Goal: Task Accomplishment & Management: Manage account settings

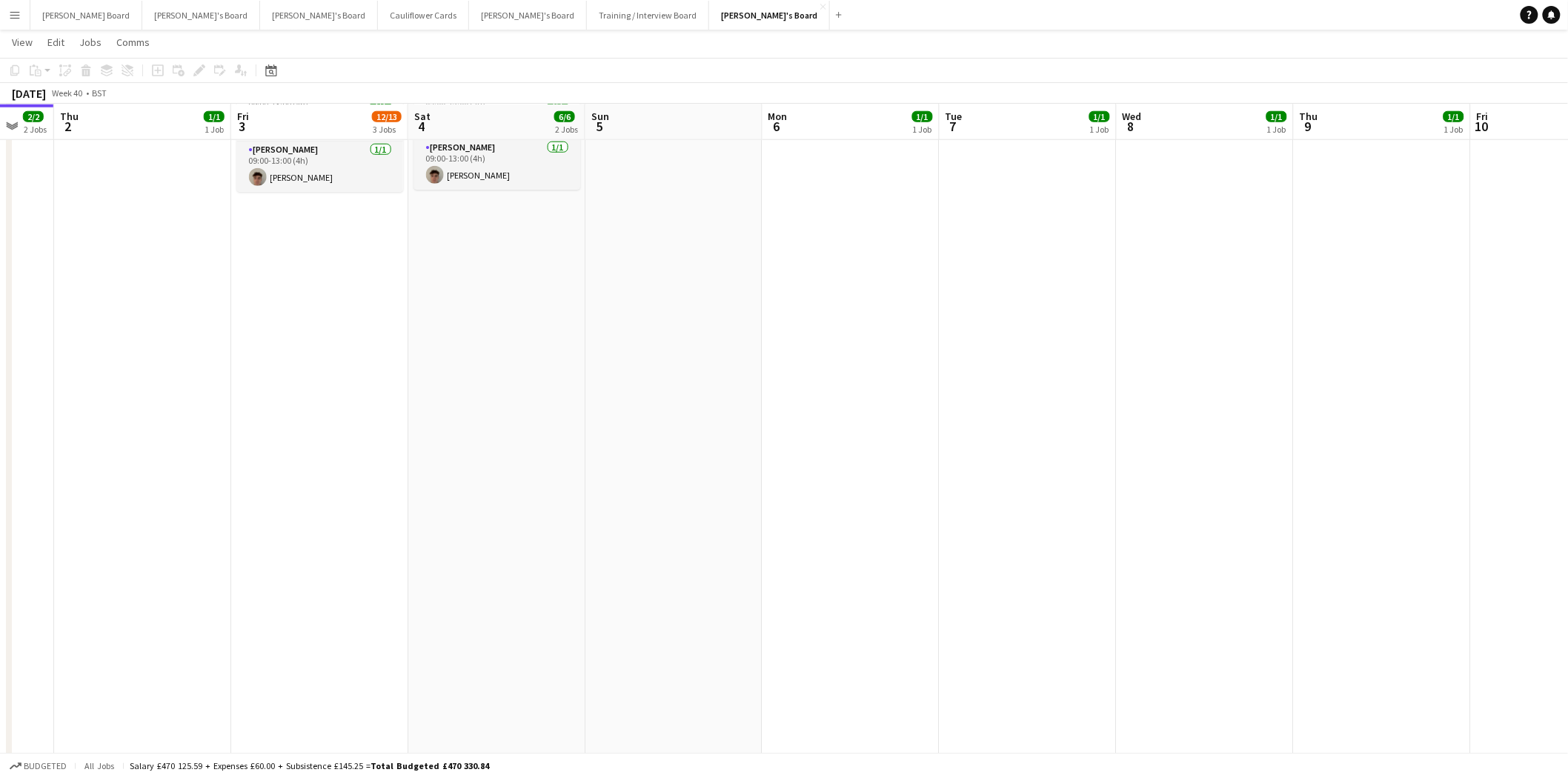
scroll to position [0, 410]
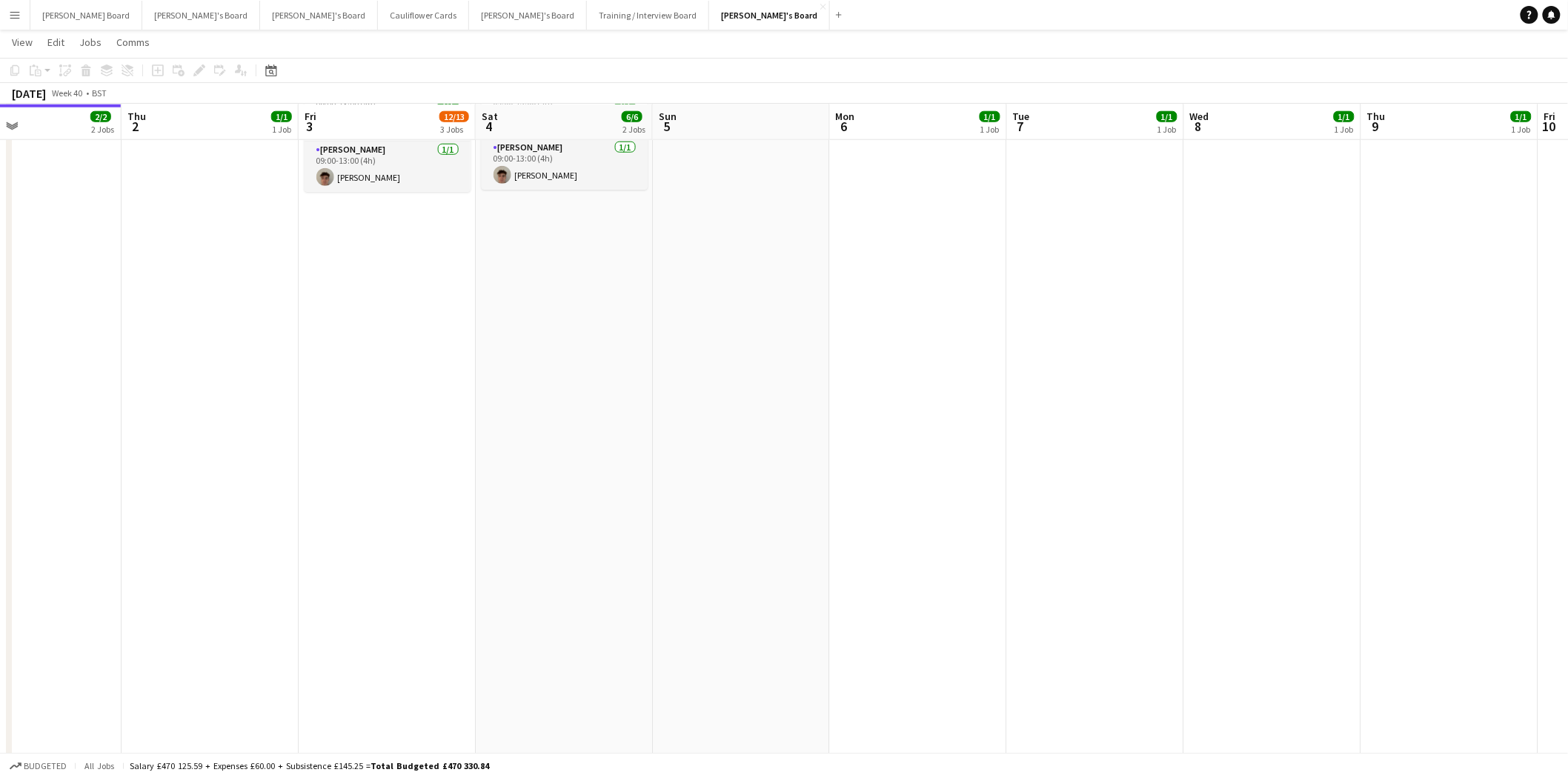
drag, startPoint x: 1213, startPoint y: 406, endPoint x: 627, endPoint y: 442, distance: 587.1
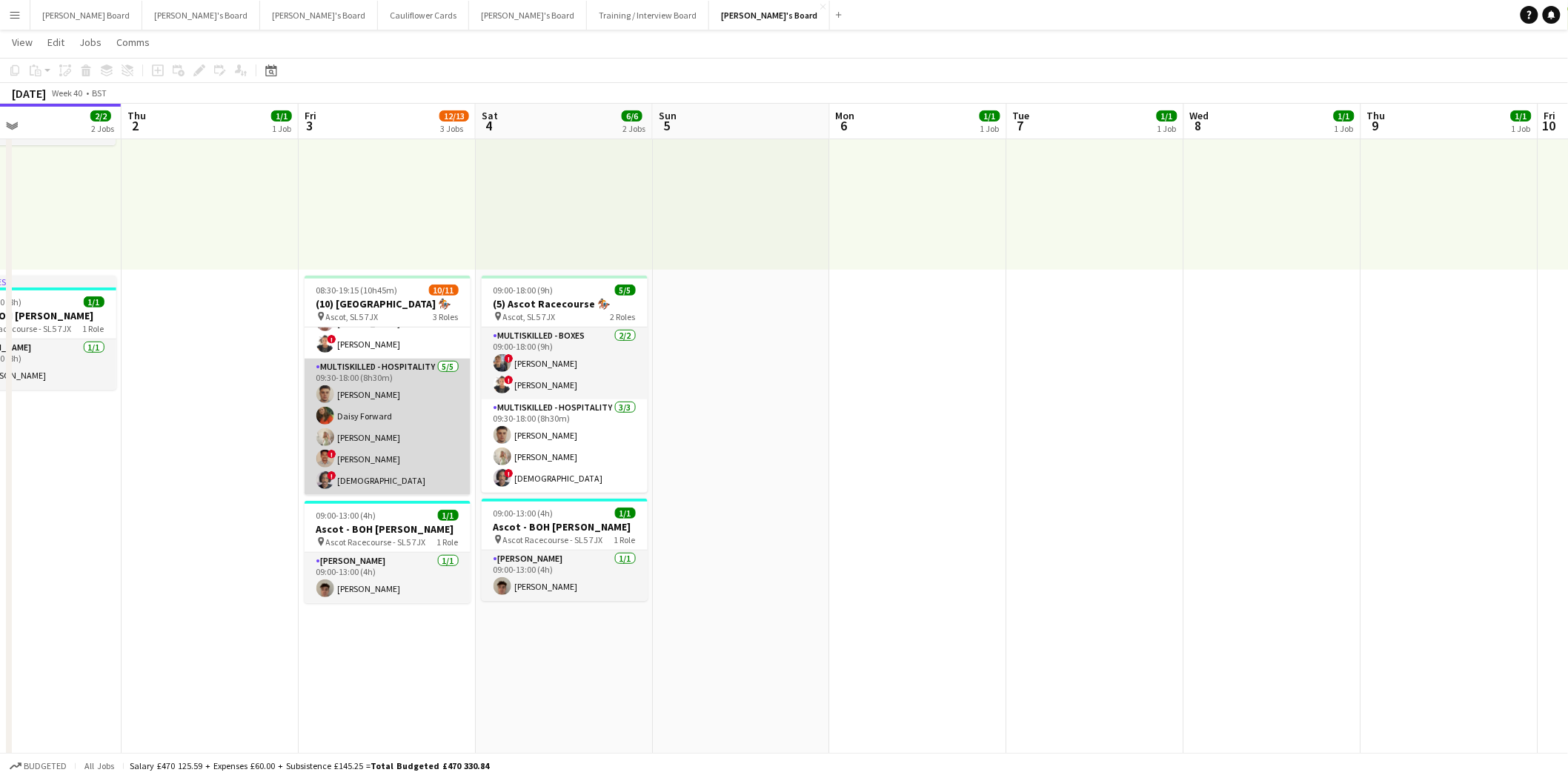
scroll to position [0, 0]
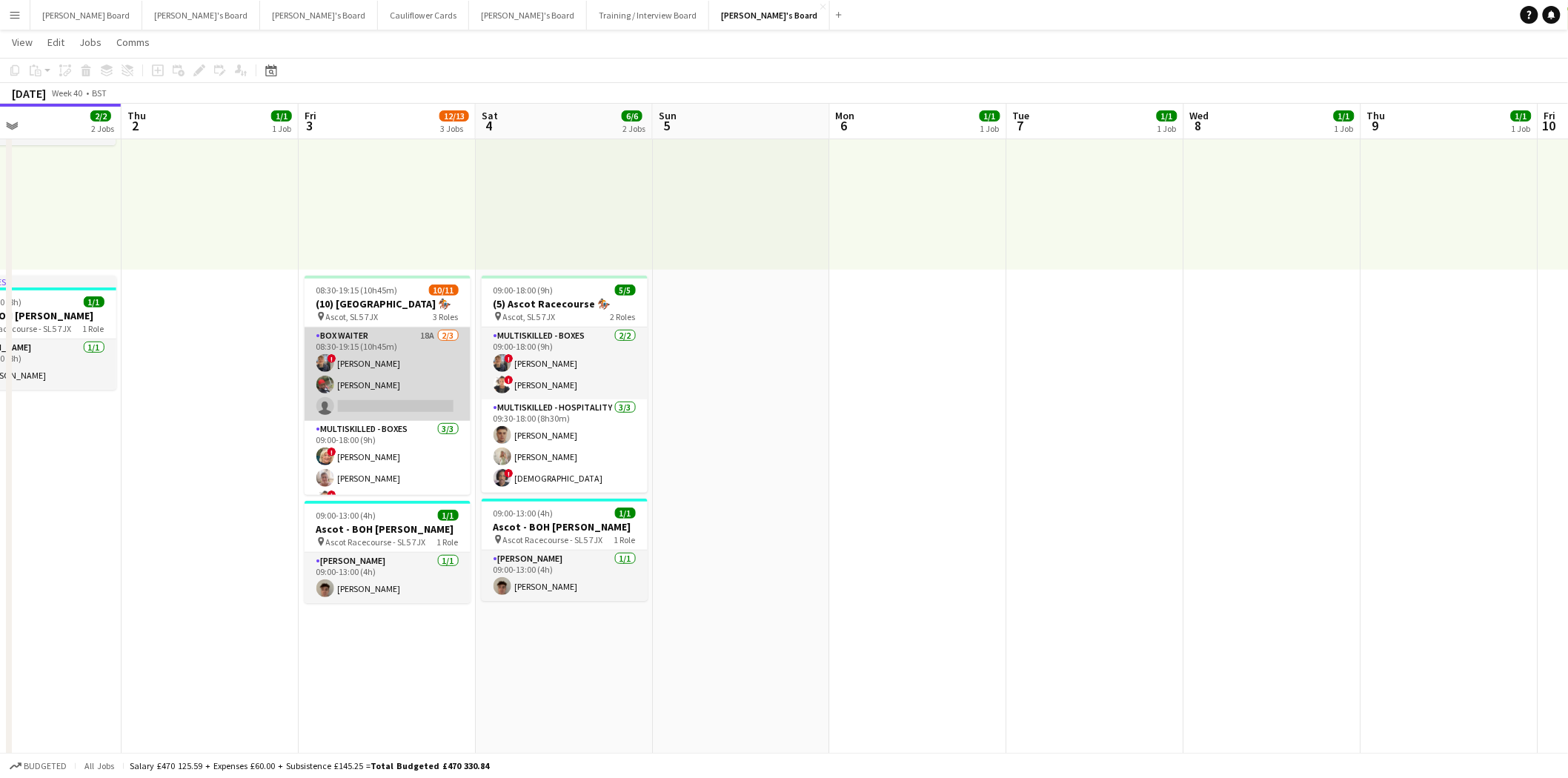
click at [408, 388] on app-card-role "BOX Waiter 18A [DATE] 08:30-19:15 (10h45m) ! [PERSON_NAME] [PERSON_NAME] single…" at bounding box center [387, 374] width 166 height 93
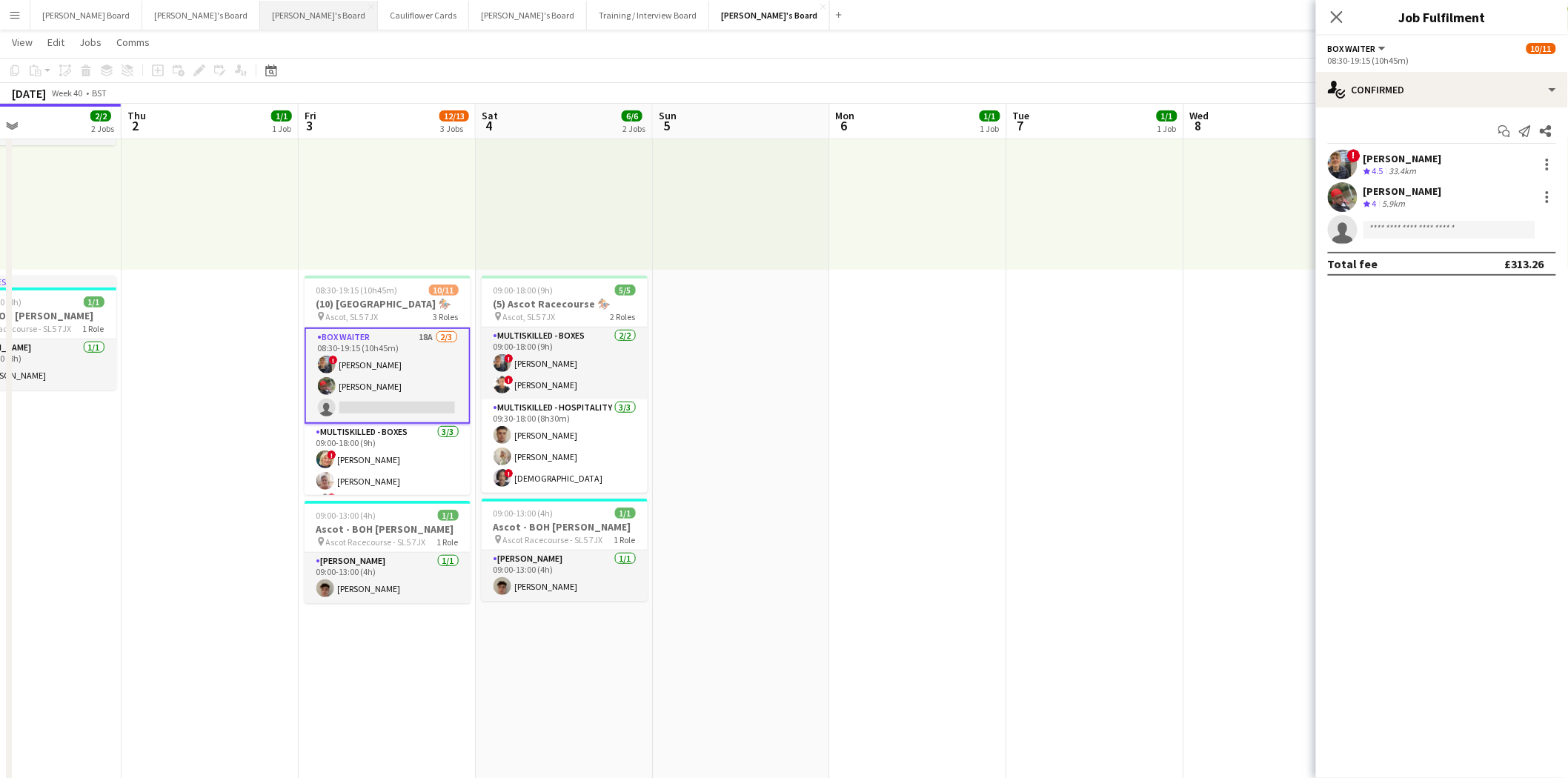
click at [260, 20] on button "[PERSON_NAME]'s Board Close" at bounding box center [318, 15] width 117 height 29
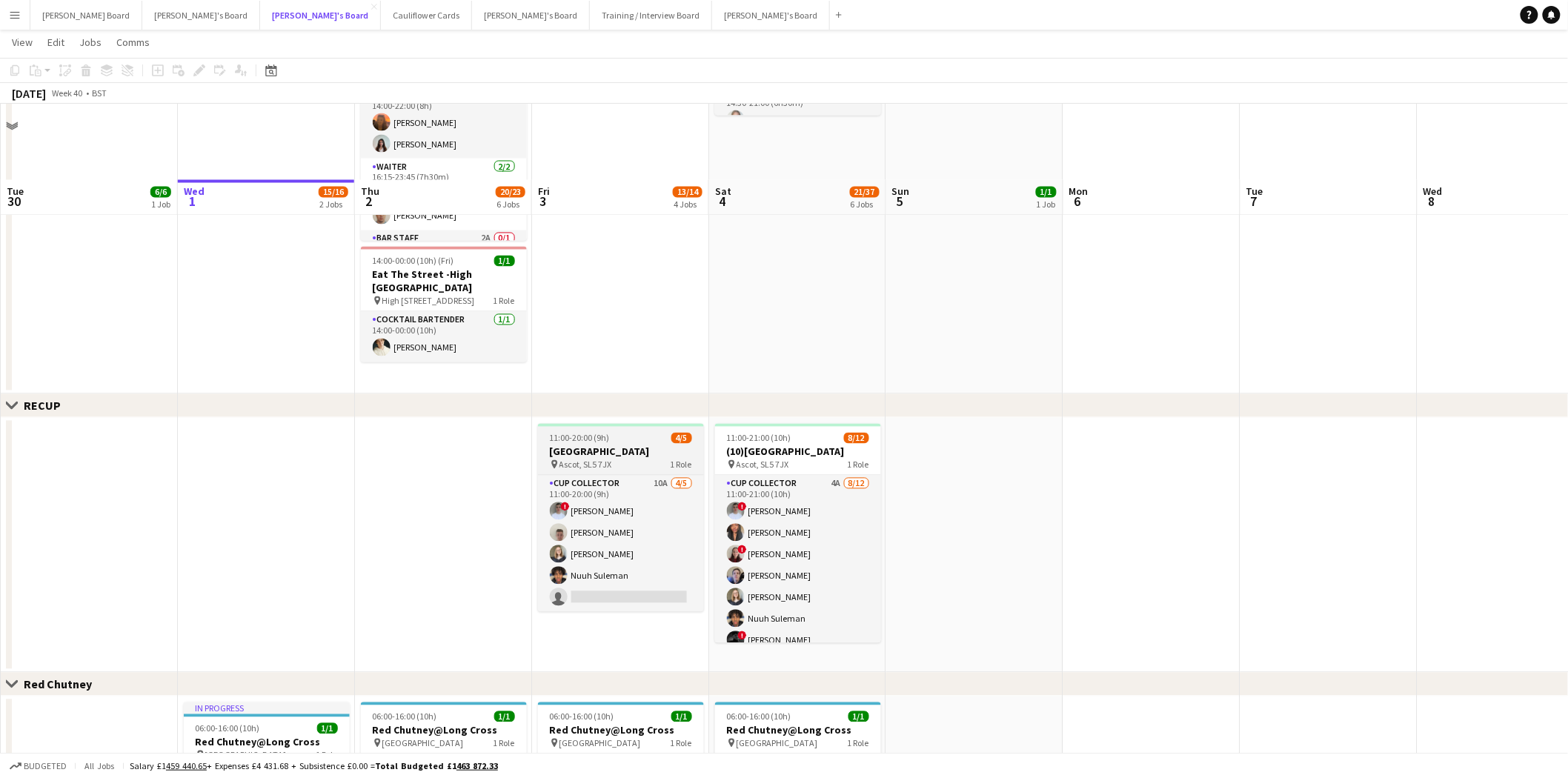
scroll to position [1152, 0]
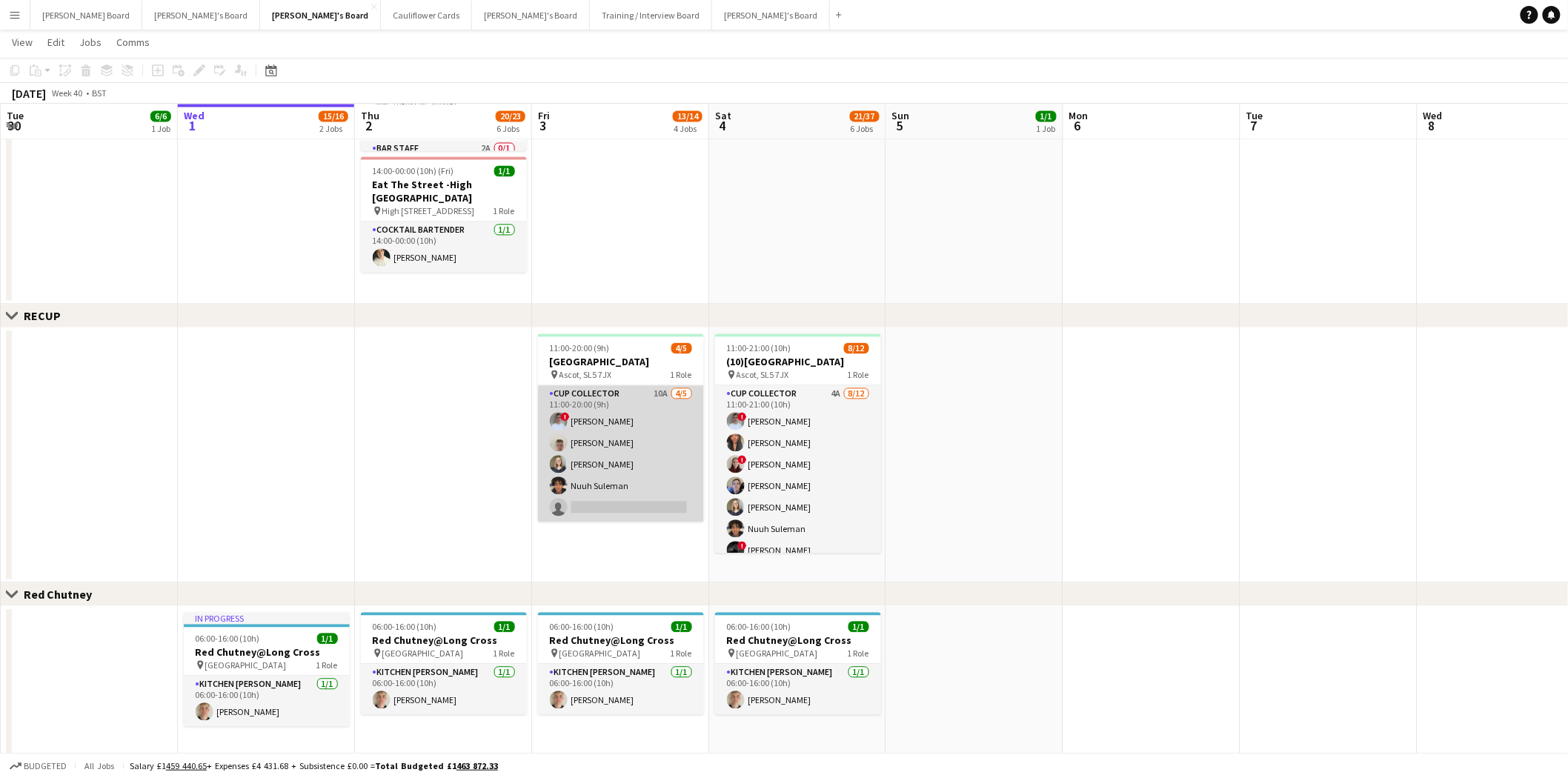
click at [620, 433] on app-card-role "CUP COLLECTOR 10A [DATE] 11:00-20:00 (9h) ! [PERSON_NAME] [PERSON_NAME] [PERSON…" at bounding box center [620, 454] width 166 height 136
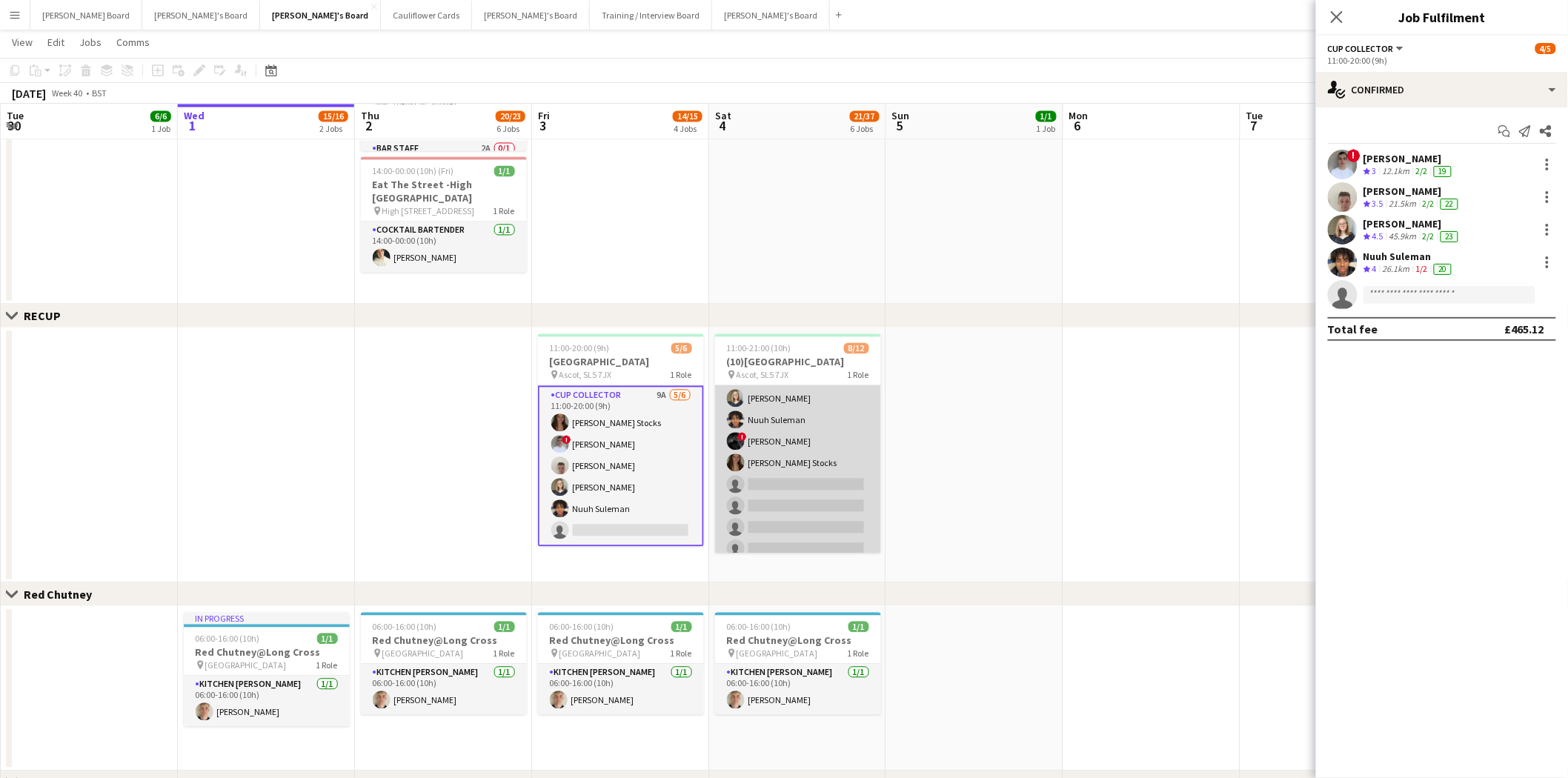
scroll to position [119, 0]
click at [798, 434] on app-card-role "CUP COLLECTOR 4A [DATE] 11:00-21:00 (10h) ! [PERSON_NAME] [PERSON_NAME] ! [PERS…" at bounding box center [798, 410] width 166 height 287
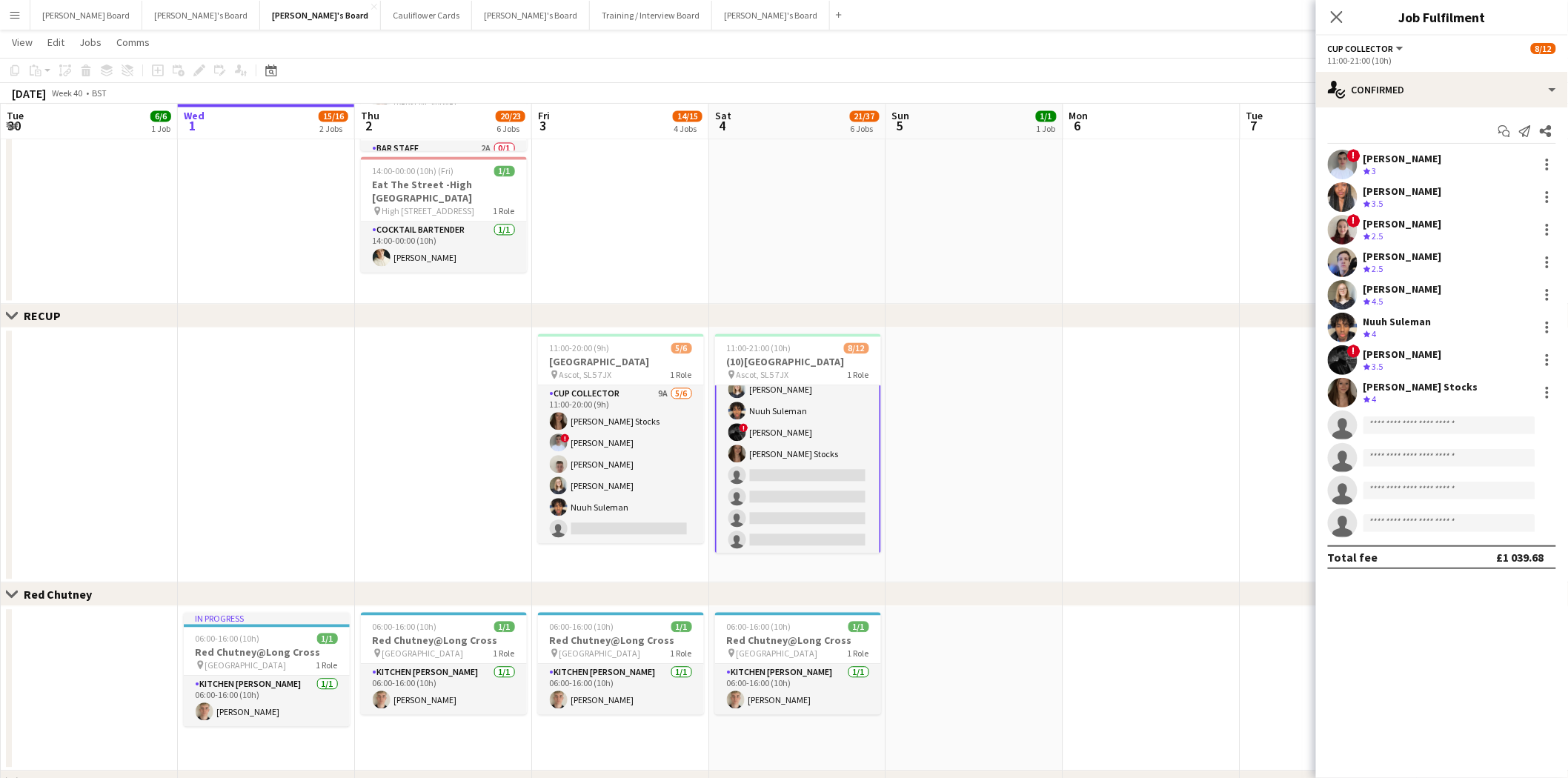
scroll to position [120, 0]
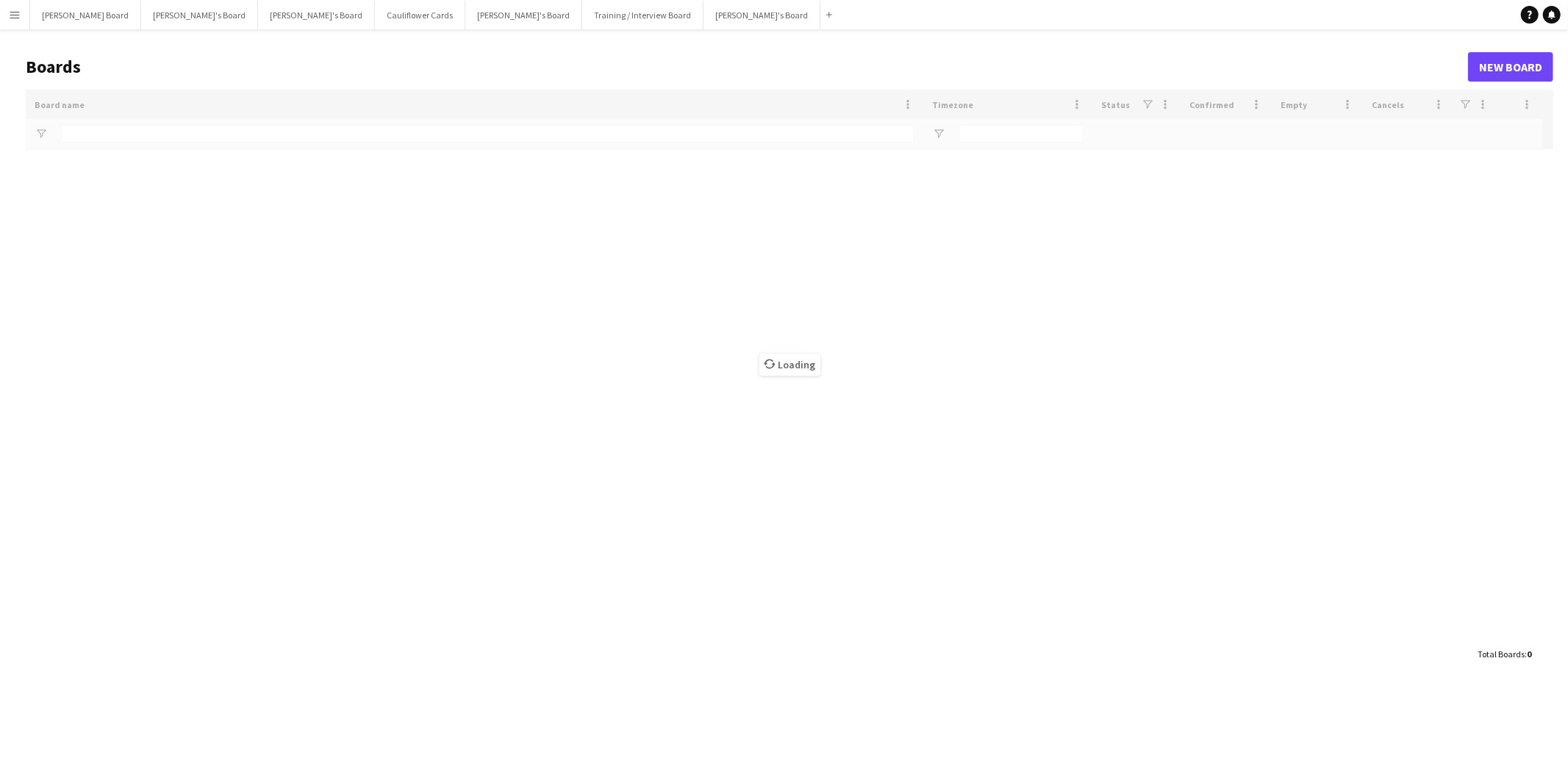
click at [13, 20] on button "Menu" at bounding box center [15, 15] width 30 height 30
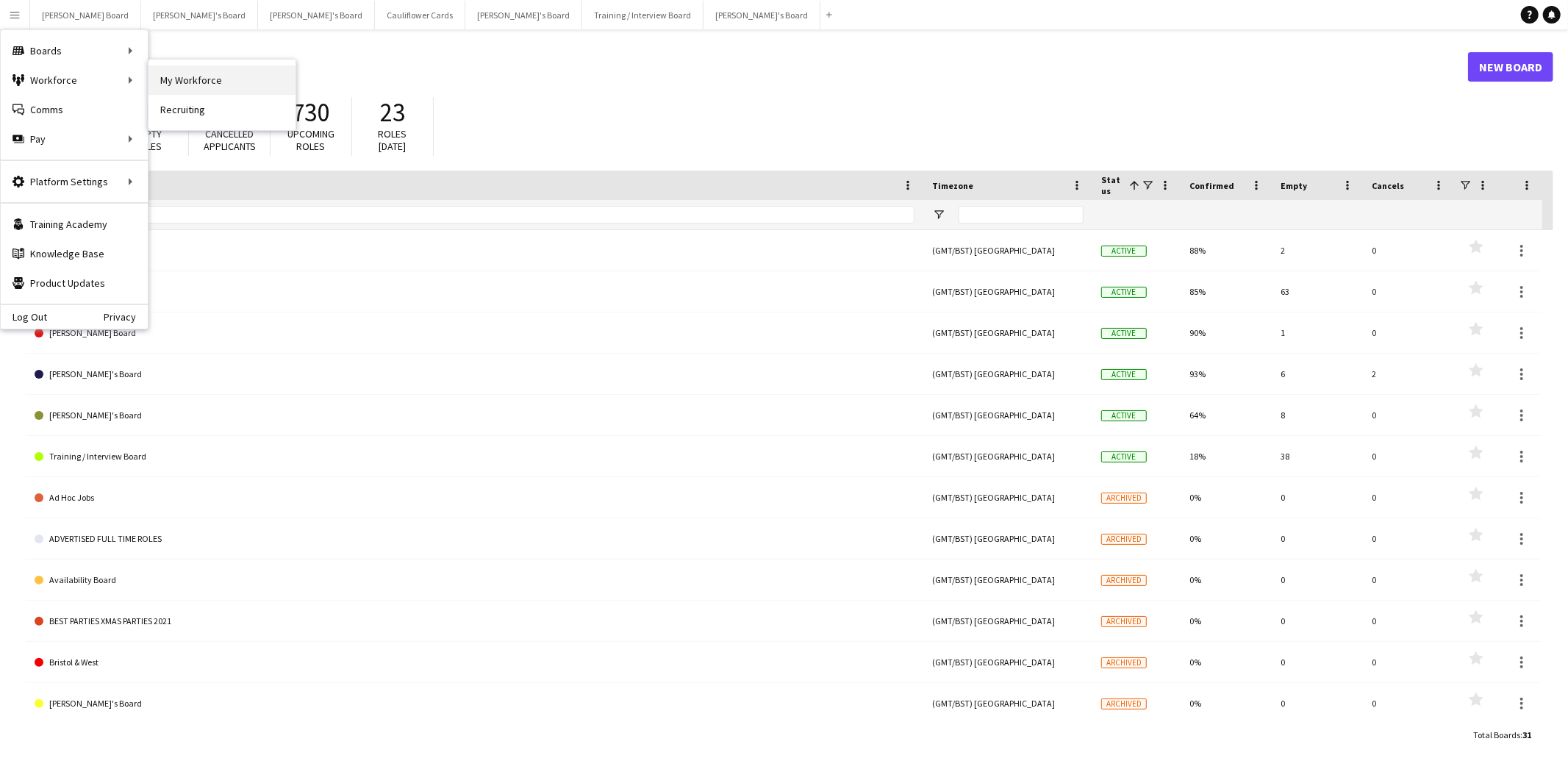
click at [196, 81] on link "My Workforce" at bounding box center [222, 81] width 147 height 30
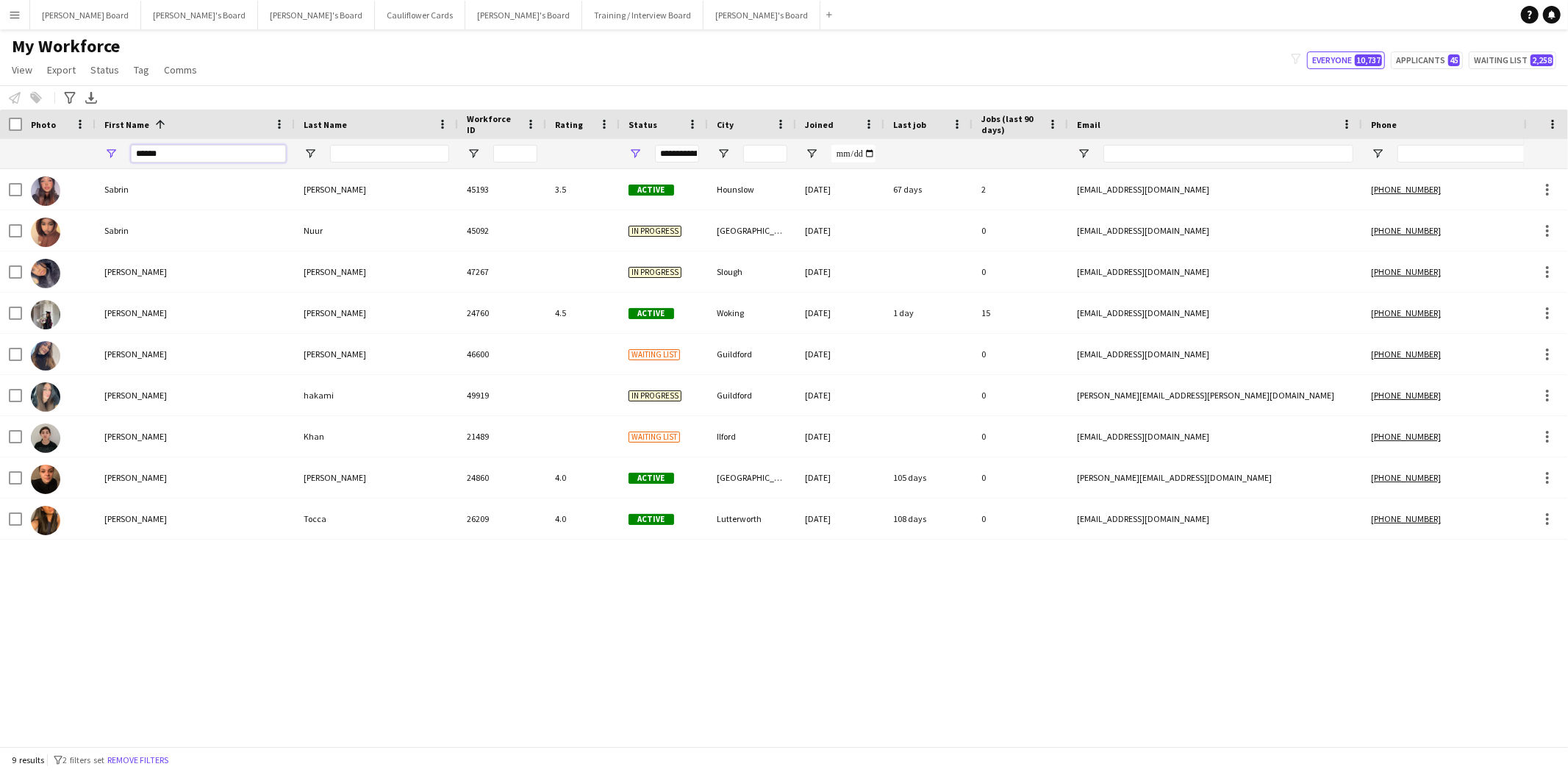
drag, startPoint x: 219, startPoint y: 153, endPoint x: 45, endPoint y: 153, distance: 174.0
click at [45, 153] on div "******" at bounding box center [897, 154] width 1794 height 30
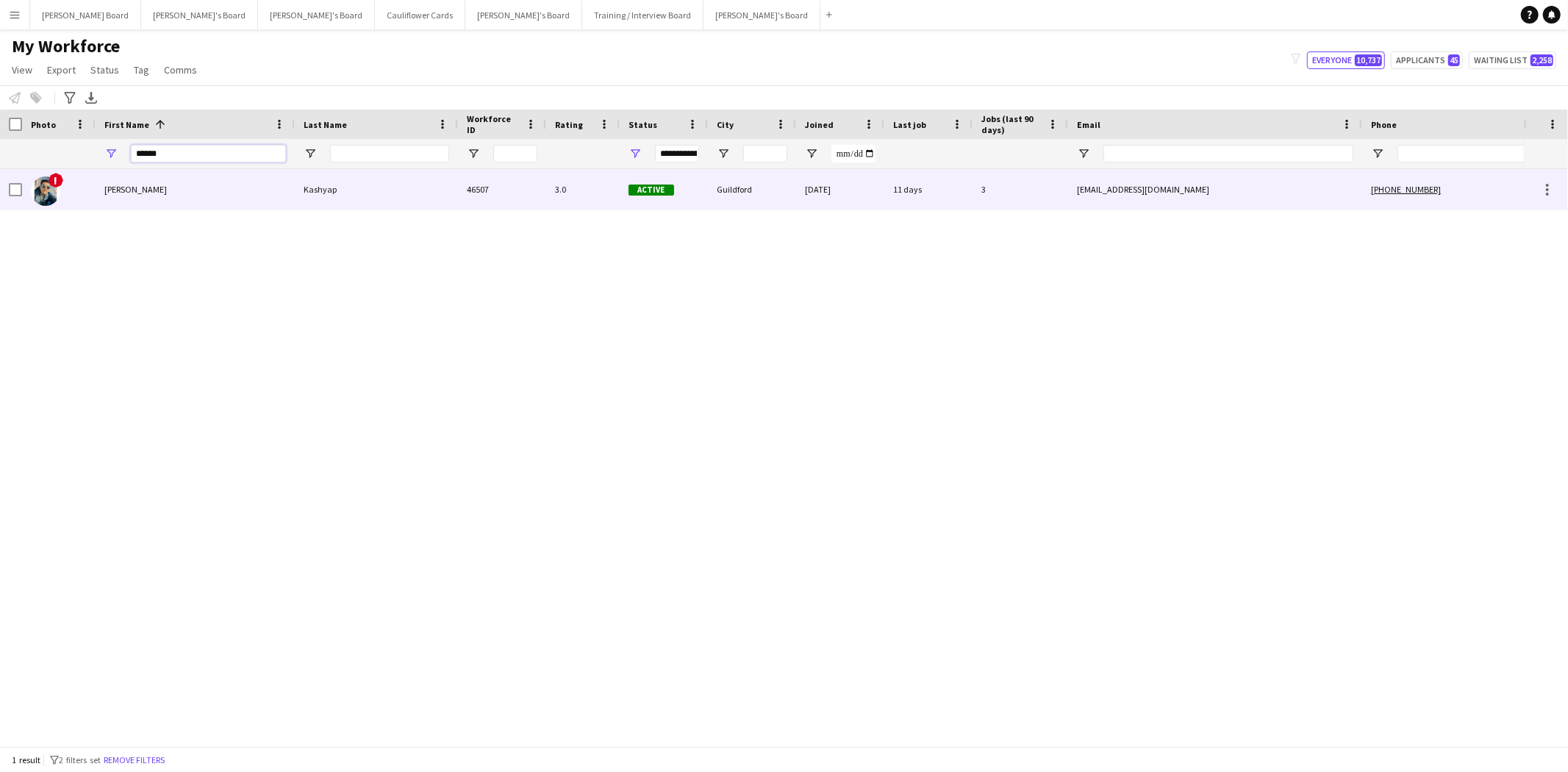
type input "******"
click at [324, 197] on div "Kashyap" at bounding box center [376, 189] width 163 height 41
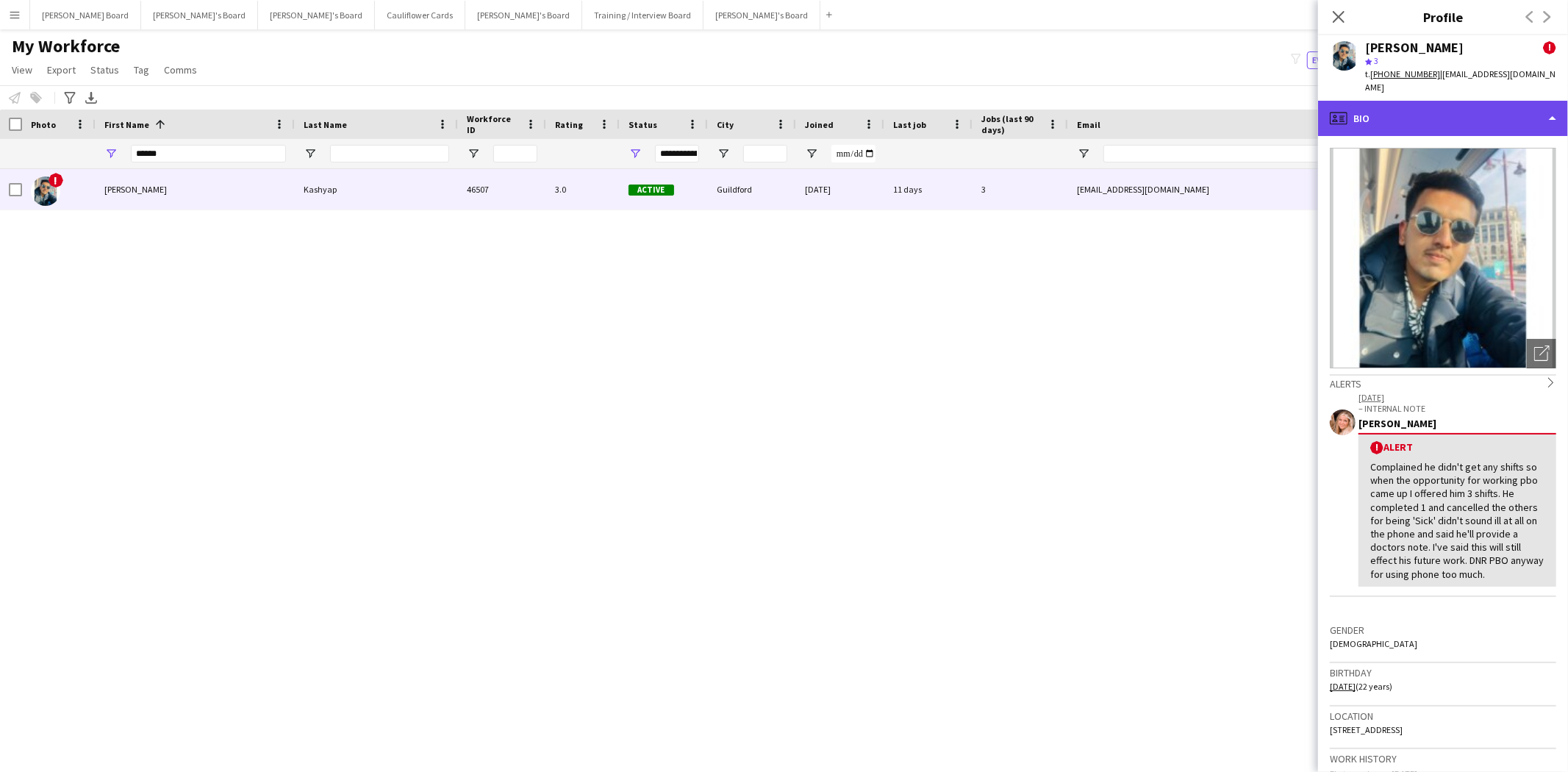
click at [1417, 102] on div "profile Bio" at bounding box center [1443, 118] width 250 height 35
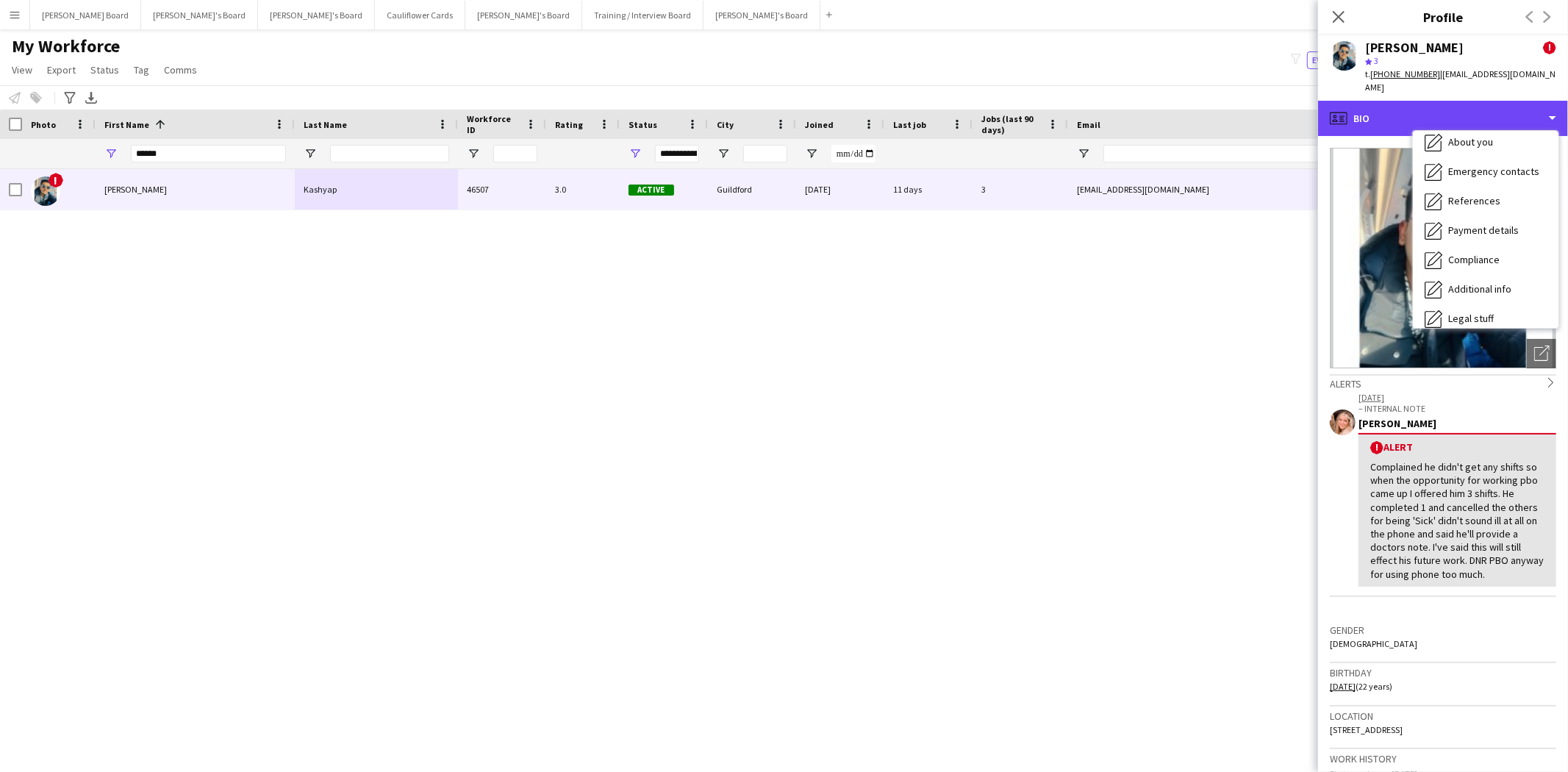
scroll to position [196, 0]
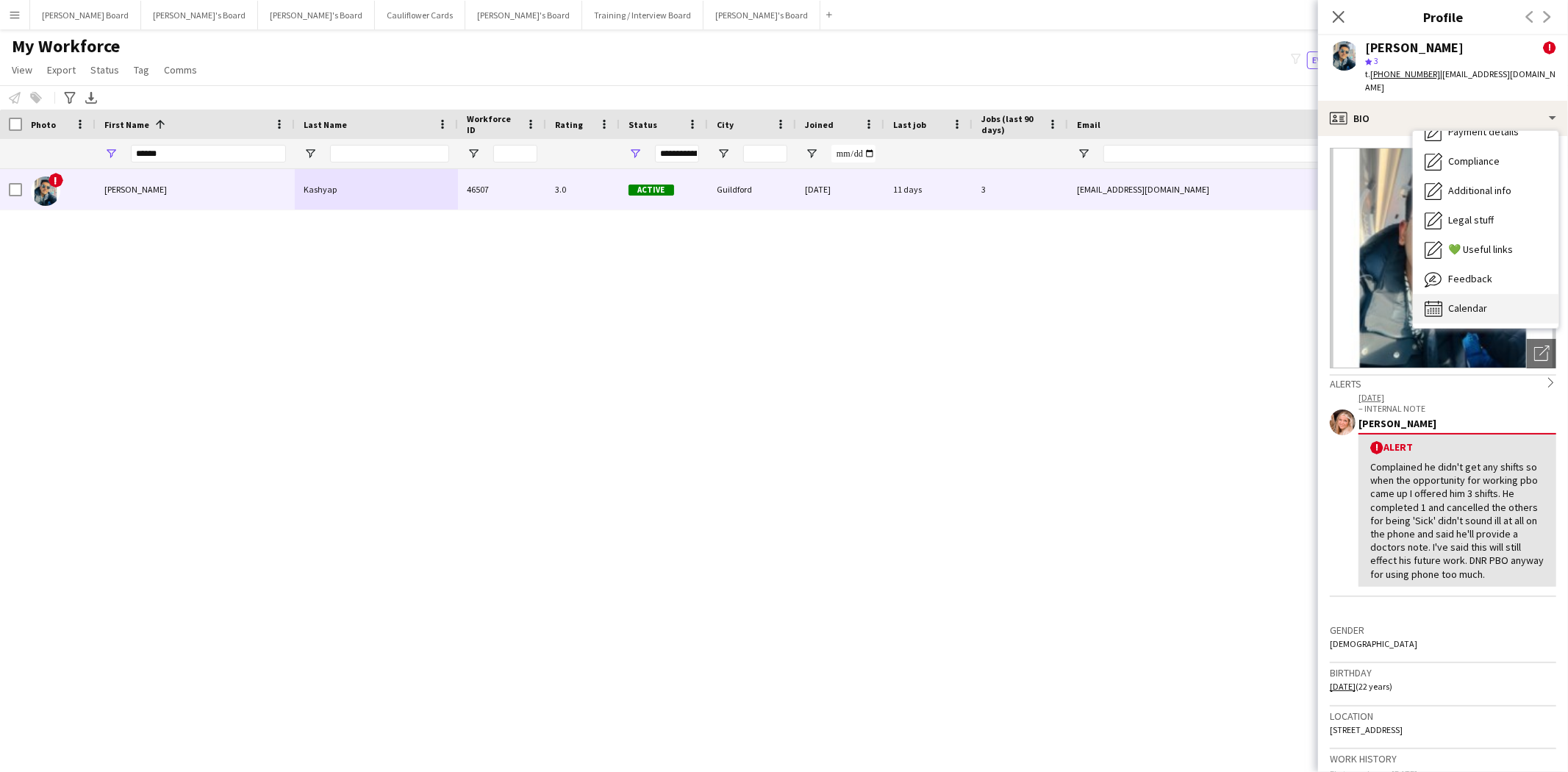
click at [1455, 294] on div "Calendar Calendar" at bounding box center [1485, 309] width 145 height 30
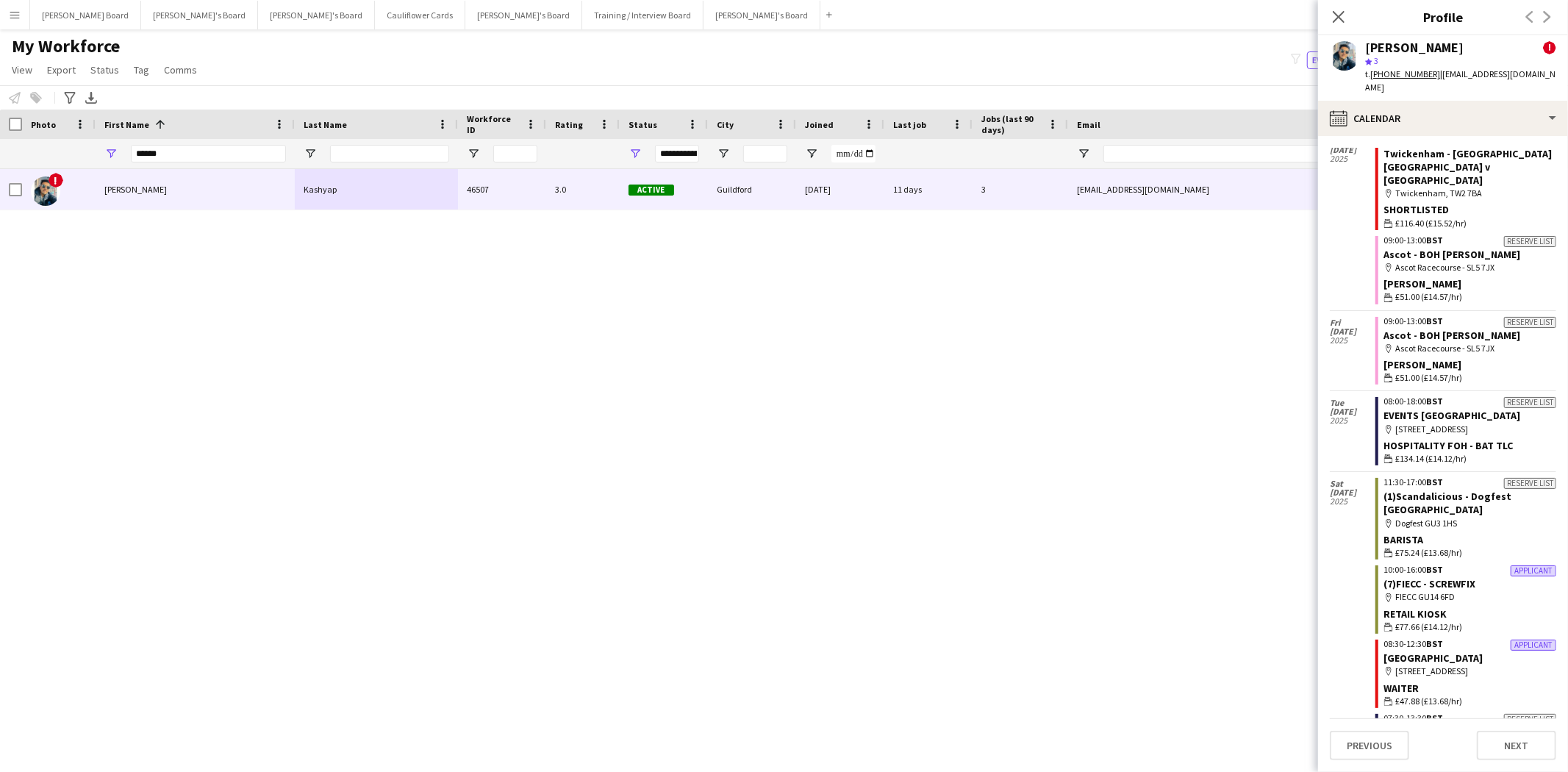
scroll to position [81, 0]
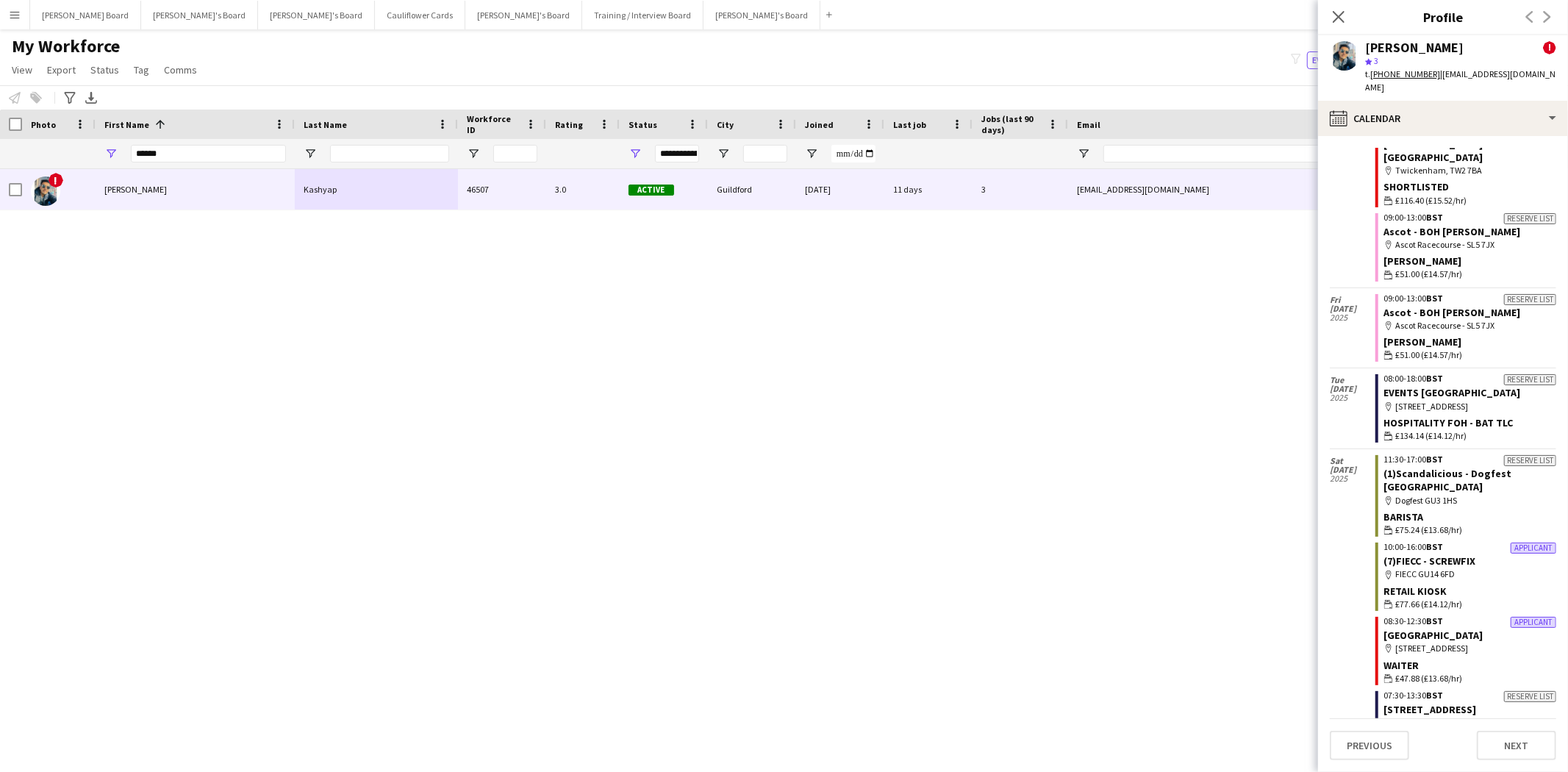
drag, startPoint x: 1461, startPoint y: 48, endPoint x: 1368, endPoint y: 48, distance: 93.0
click at [1368, 48] on div "Samrat Kashyap !" at bounding box center [1460, 48] width 191 height 13
copy div "Samrat Kashyap"
